Goal: Find contact information: Find contact information

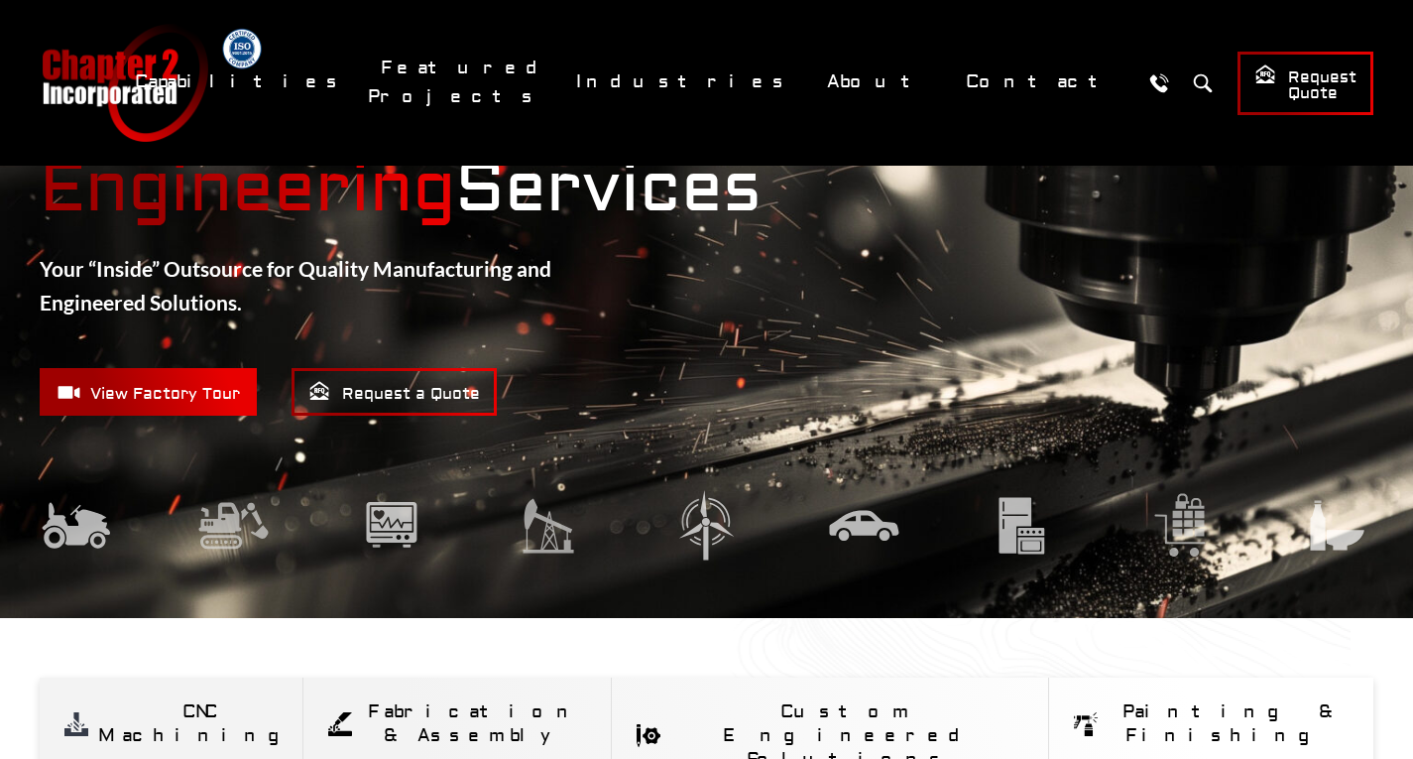
scroll to position [122, 0]
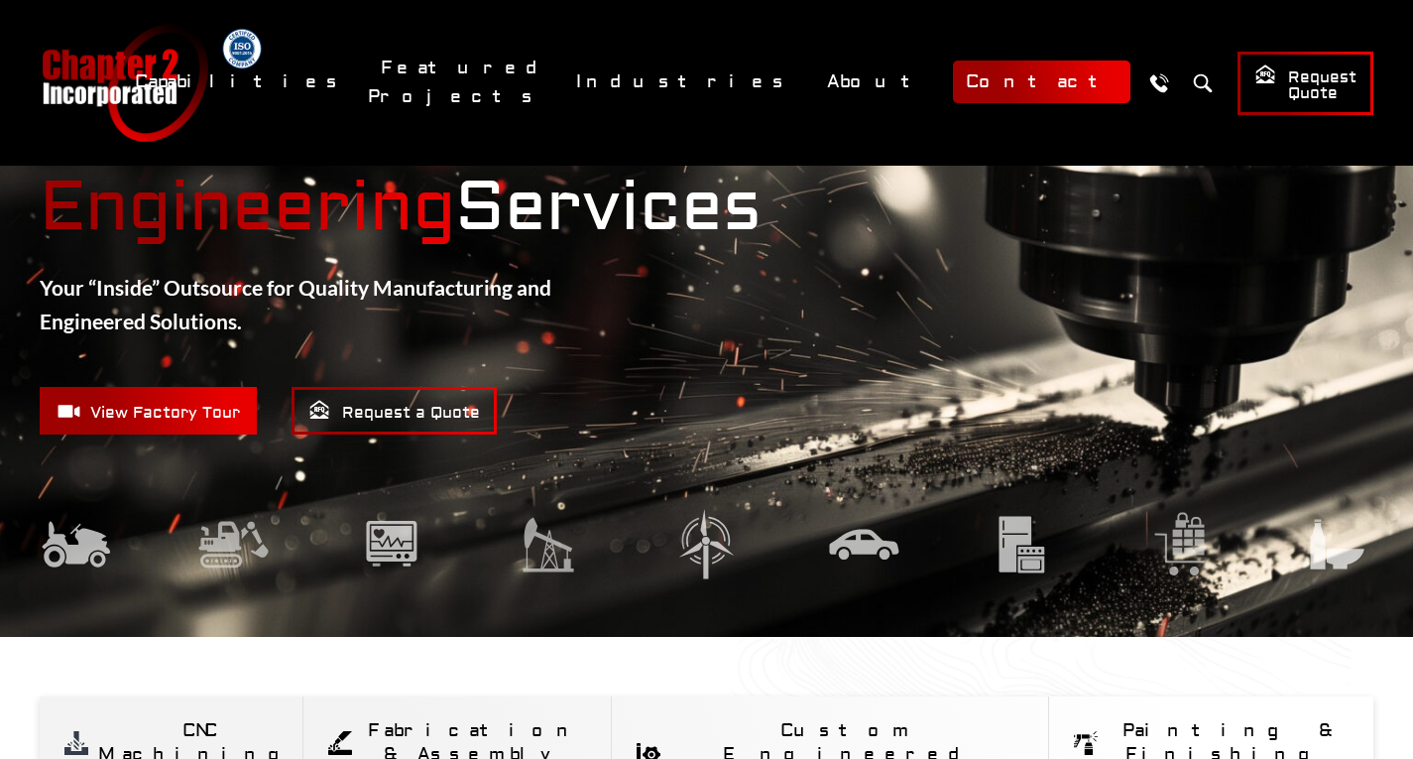
click at [1032, 81] on link "Contact" at bounding box center [1042, 82] width 178 height 43
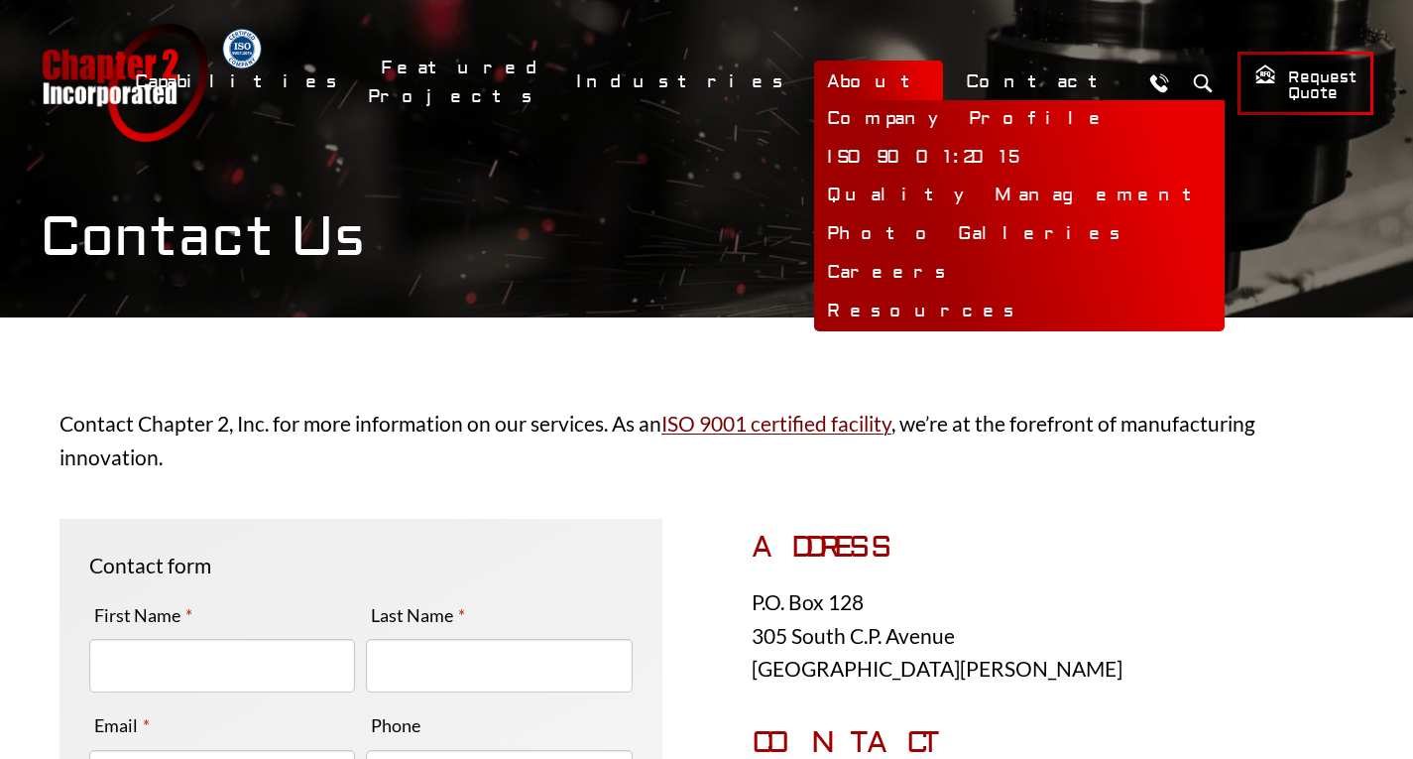
click at [912, 75] on link "About" at bounding box center [878, 82] width 129 height 43
click at [930, 107] on link "Company Profile" at bounding box center [1019, 119] width 411 height 39
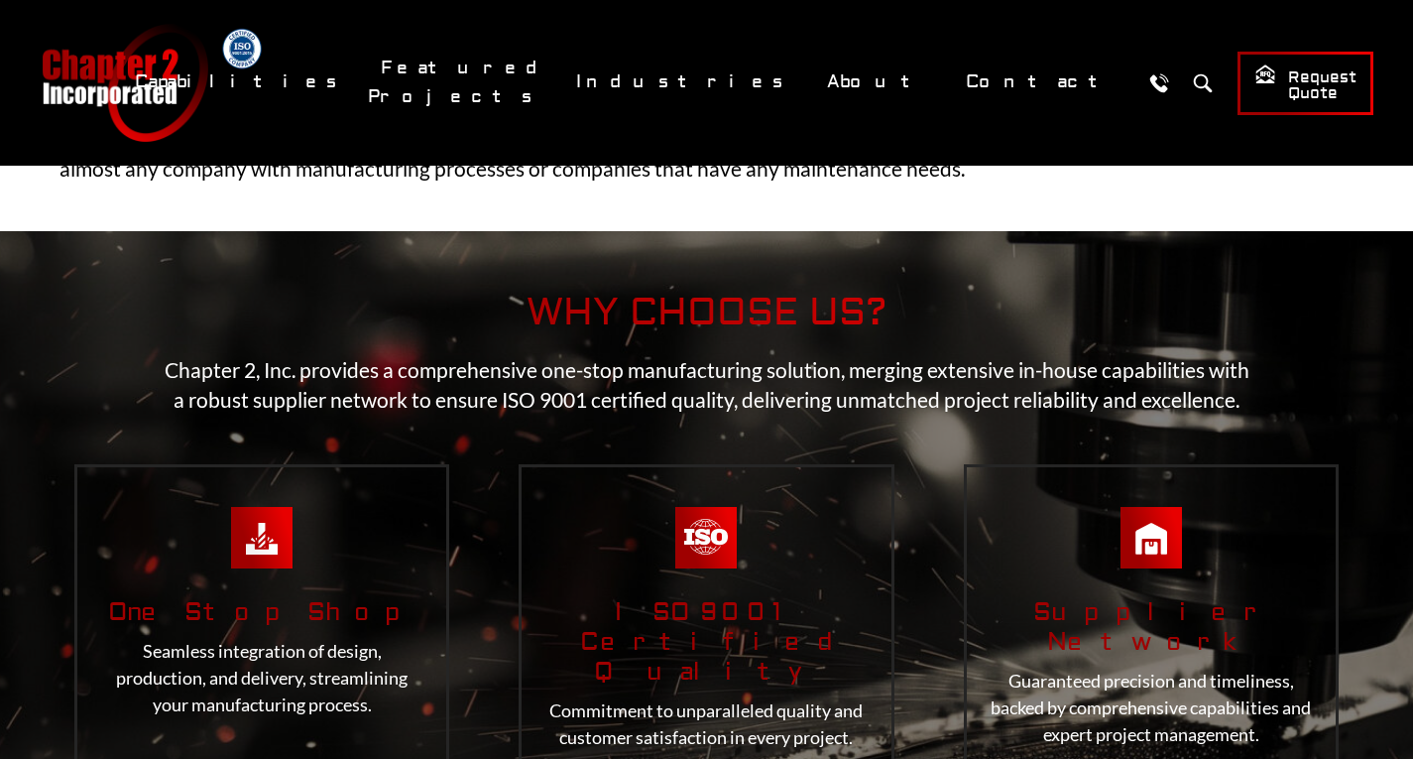
scroll to position [2876, 0]
